Goal: Check status: Check status

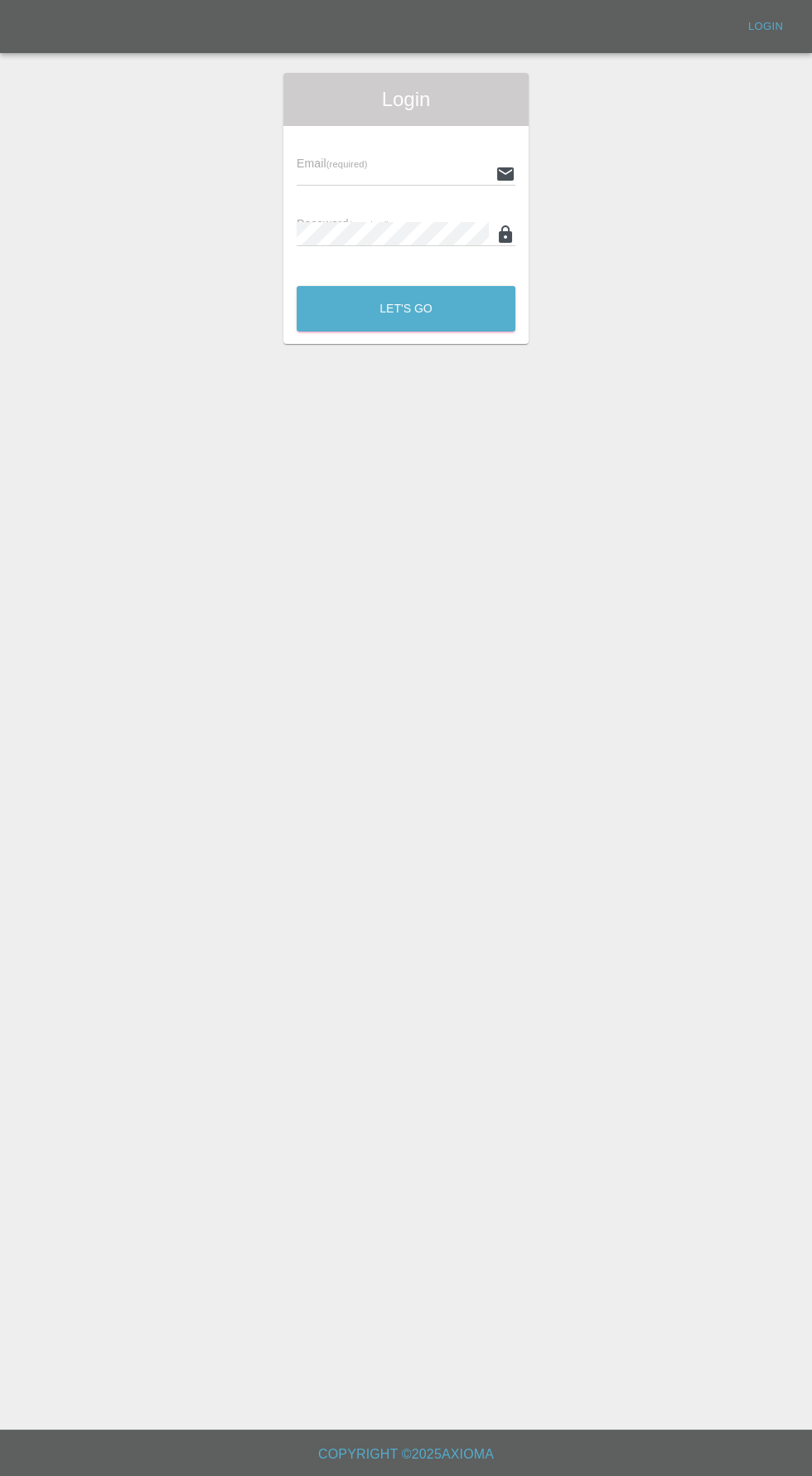
click at [338, 174] on input "text" at bounding box center [393, 174] width 192 height 24
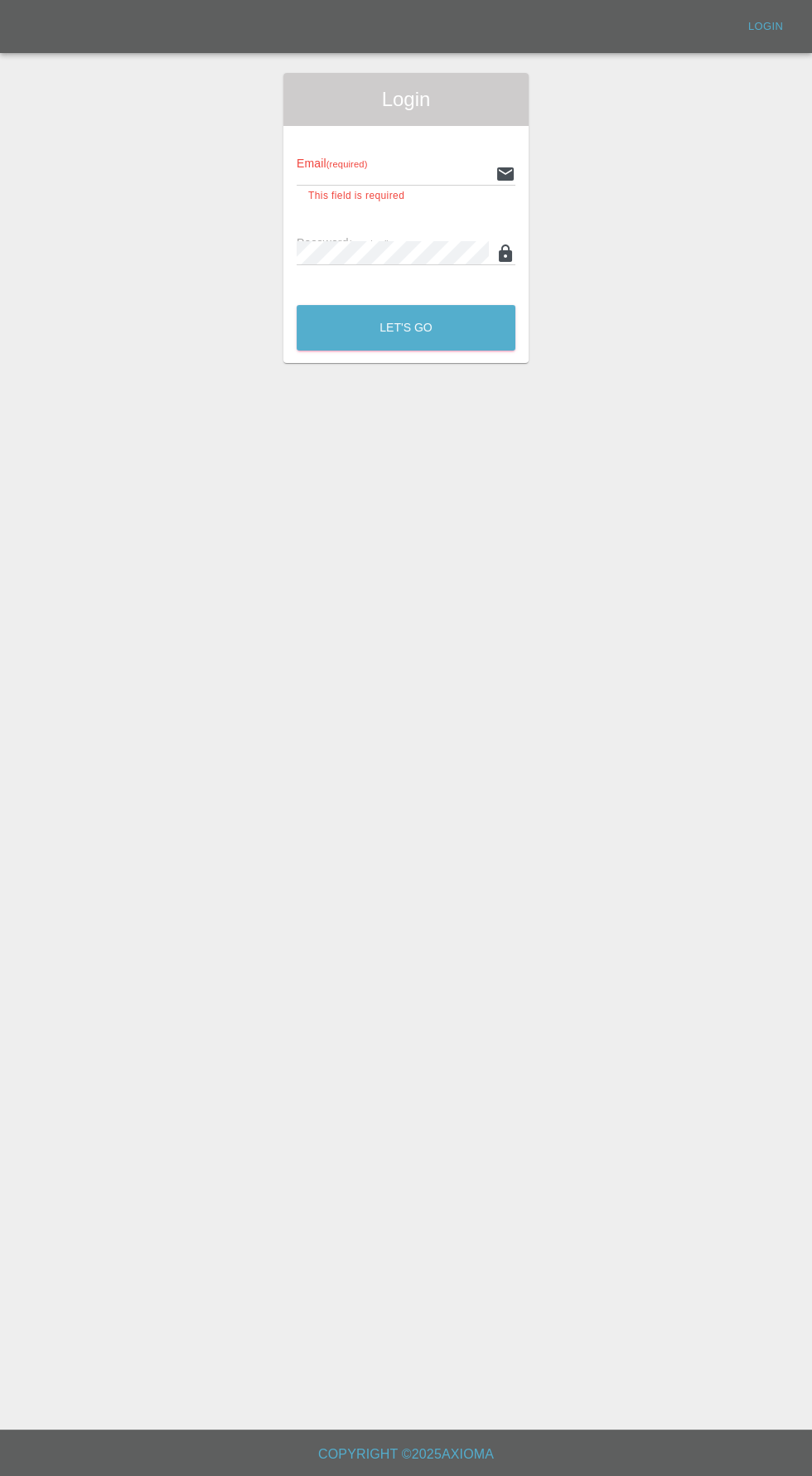
type input "[EMAIL_ADDRESS][DOMAIN_NAME]"
click at [297, 305] on button "Let's Go" at bounding box center [406, 327] width 219 height 46
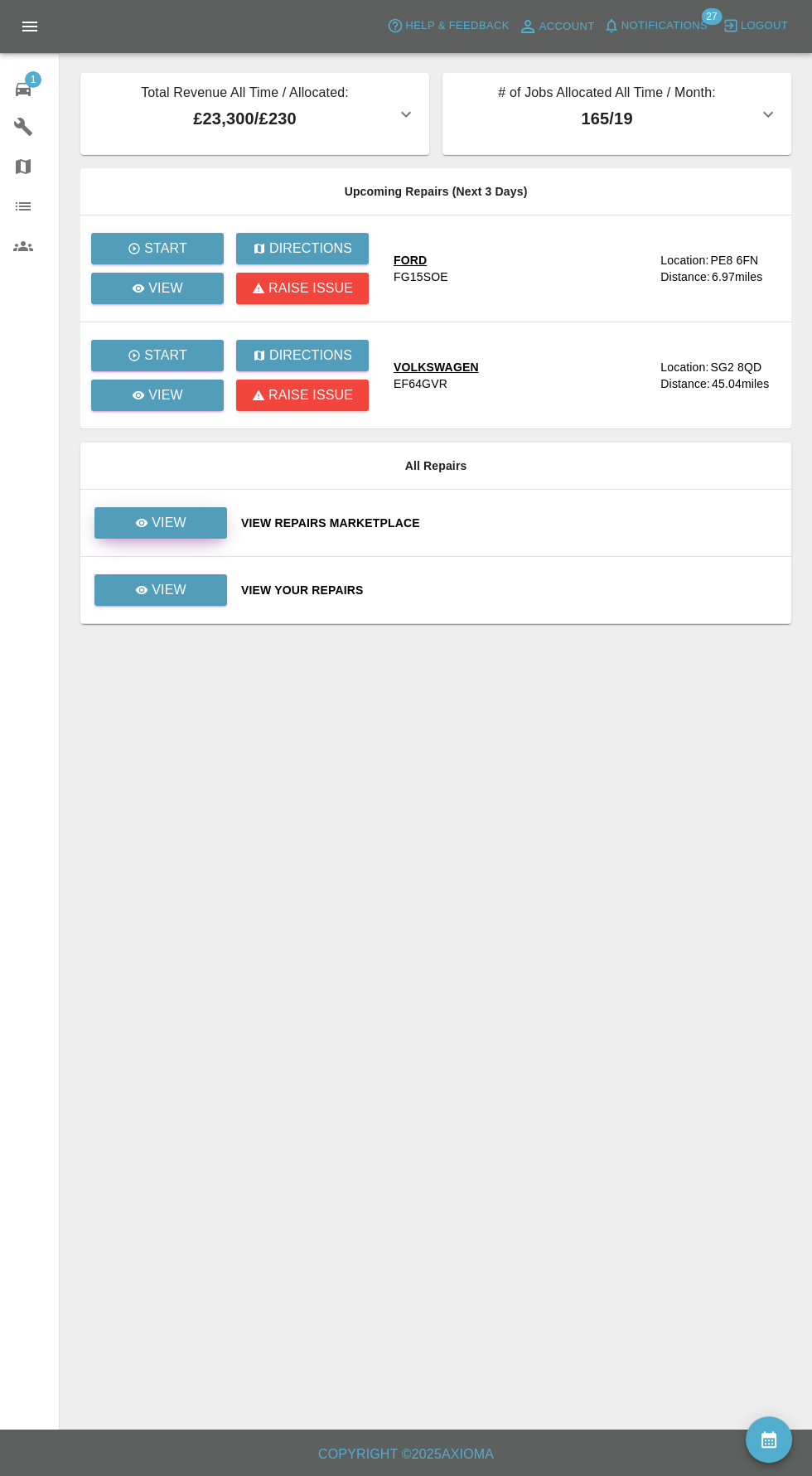
click at [135, 514] on link "View" at bounding box center [160, 523] width 132 height 31
